Goal: Navigation & Orientation: Understand site structure

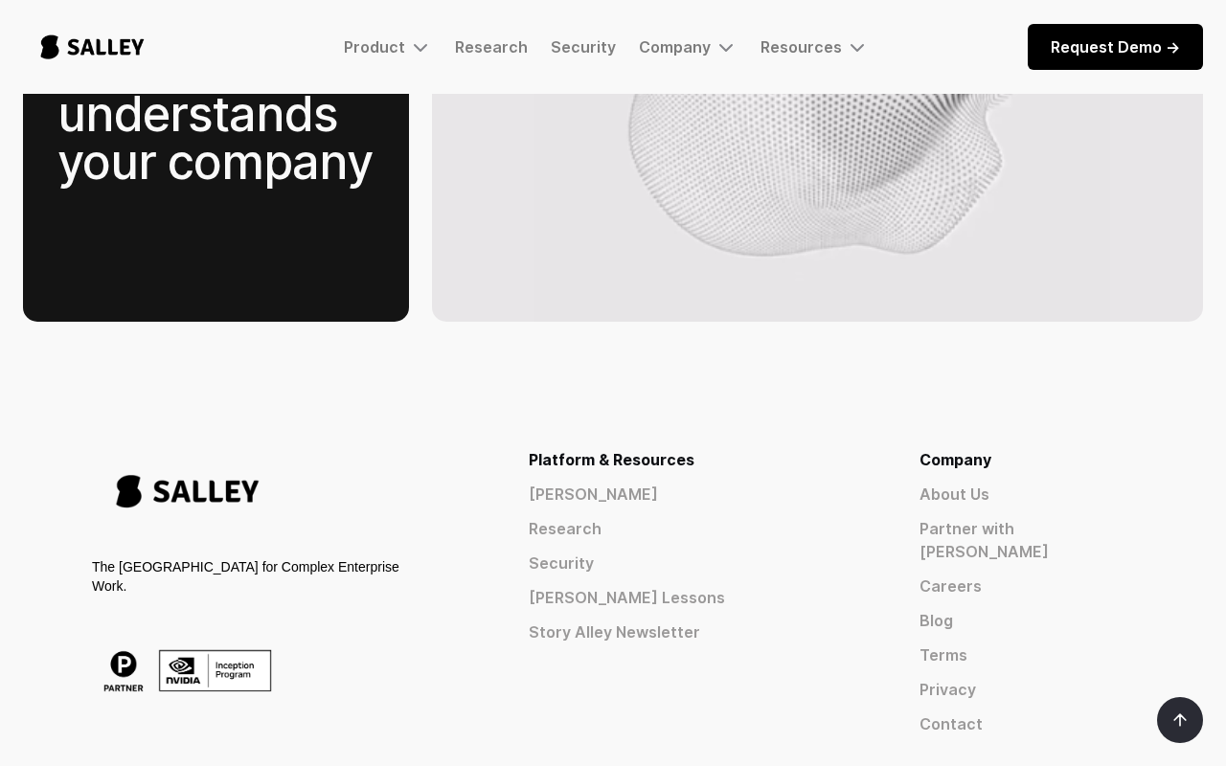
scroll to position [3064, 0]
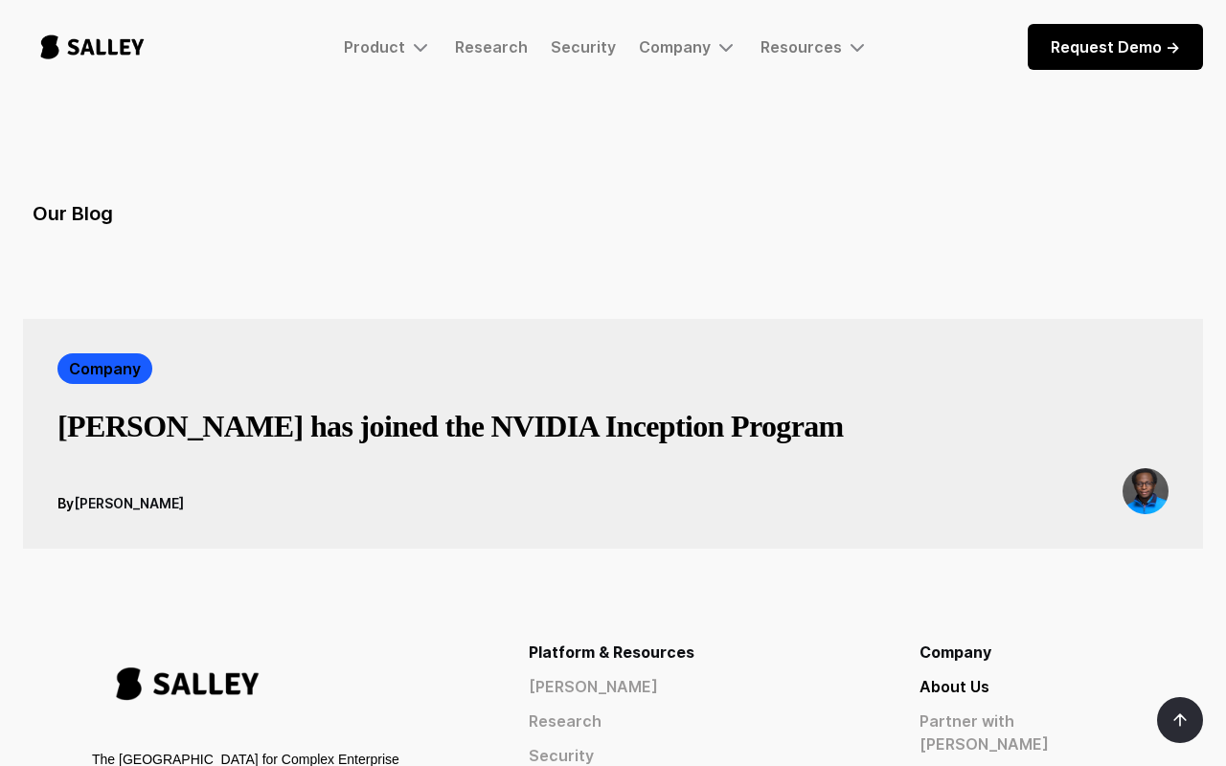
scroll to position [3353, 0]
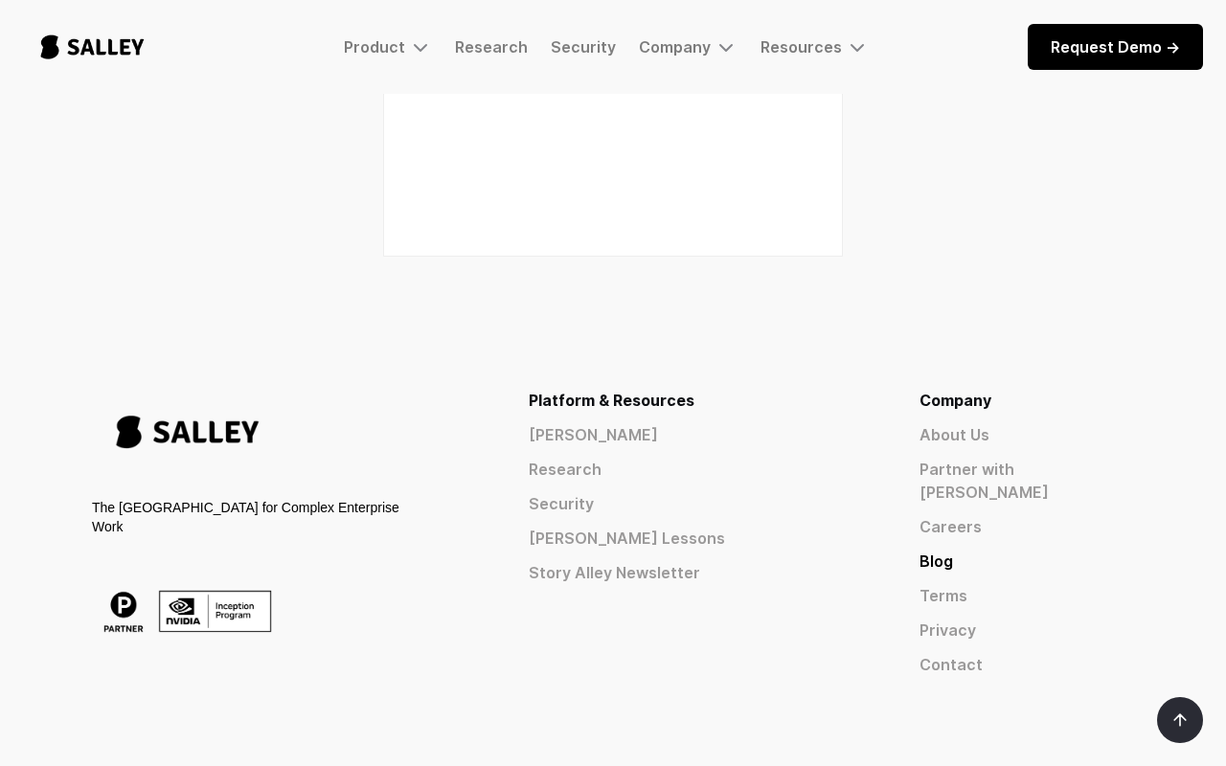
scroll to position [2585, 0]
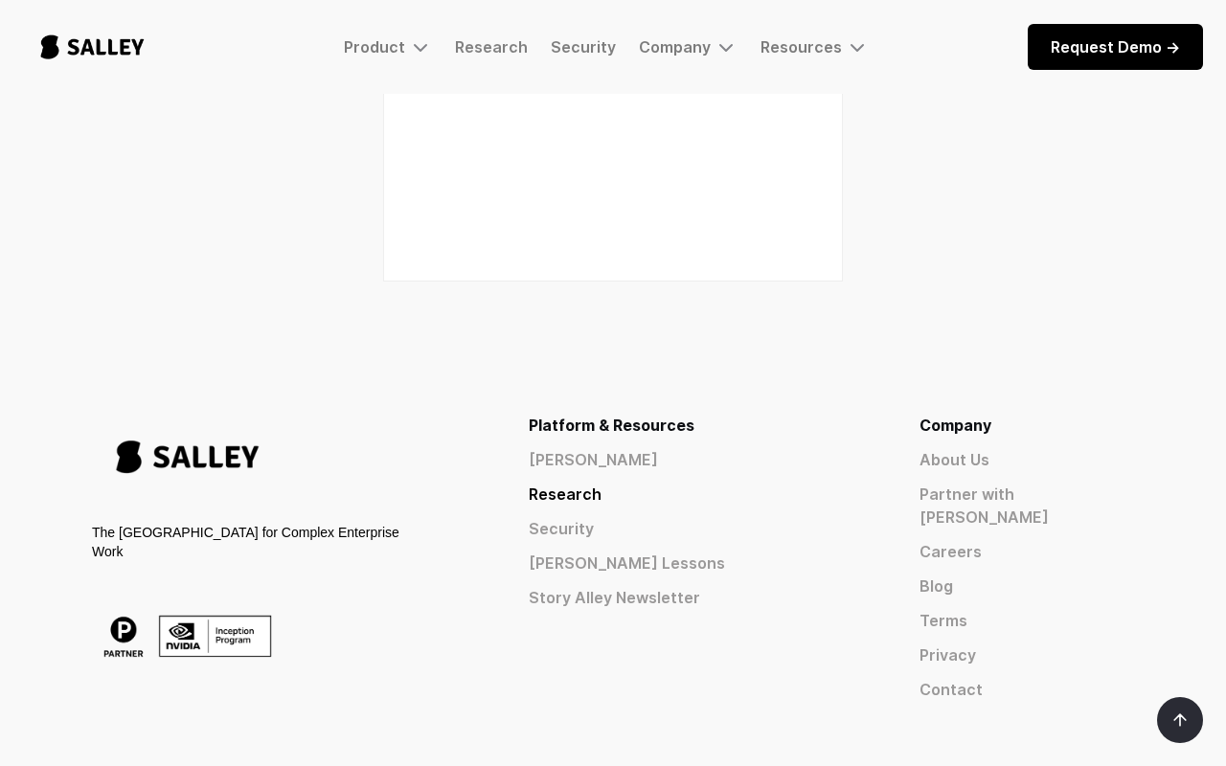
scroll to position [2585, 0]
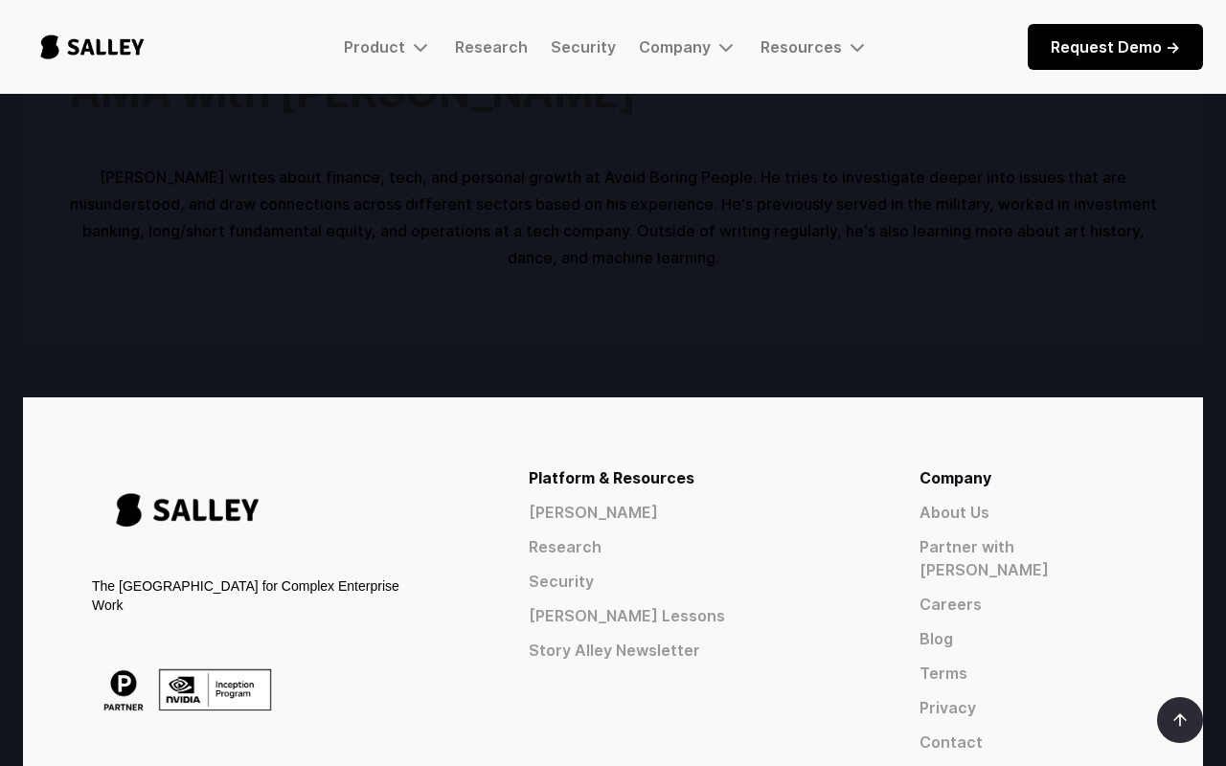
scroll to position [6009, 0]
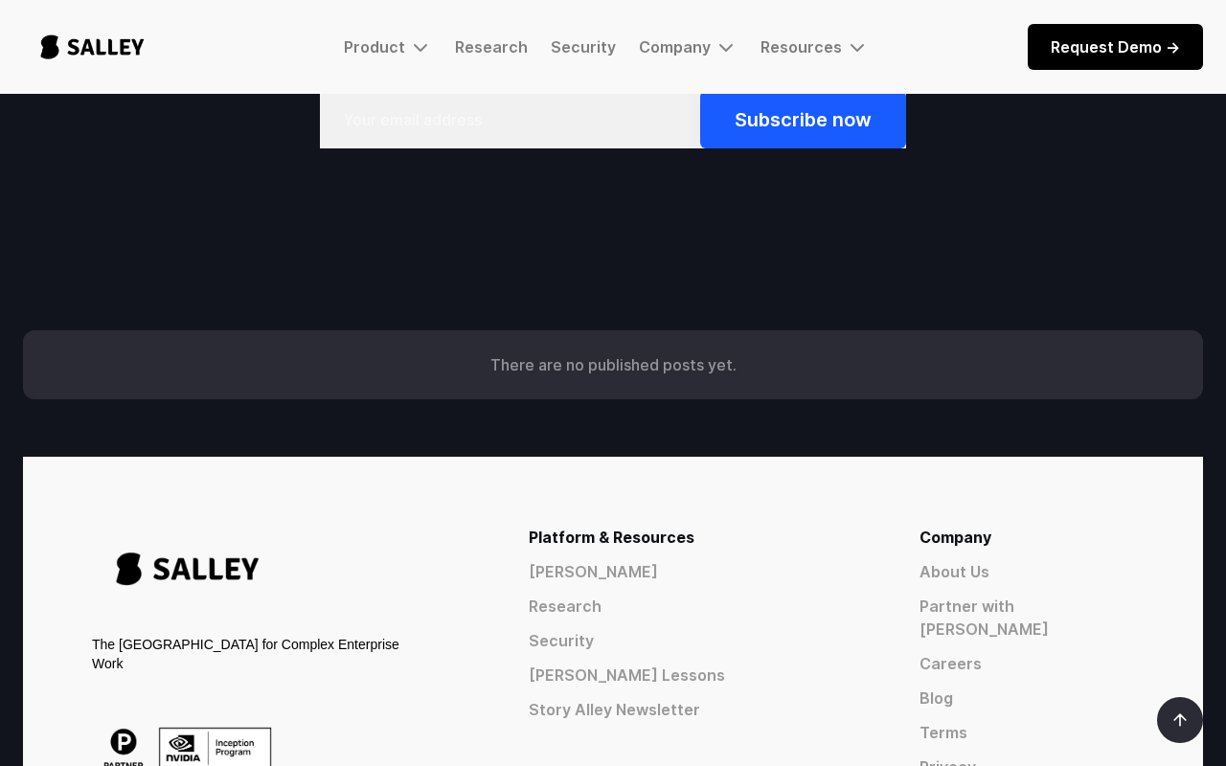
scroll to position [5645, 0]
